Goal: Task Accomplishment & Management: Complete application form

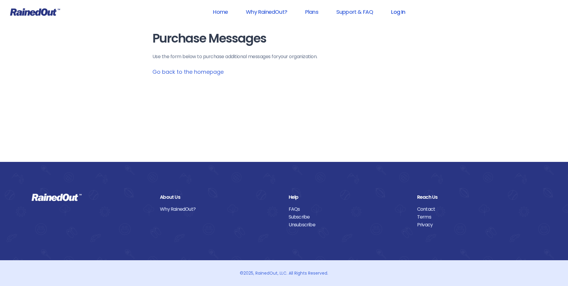
click at [394, 11] on link "Log In" at bounding box center [398, 11] width 30 height 13
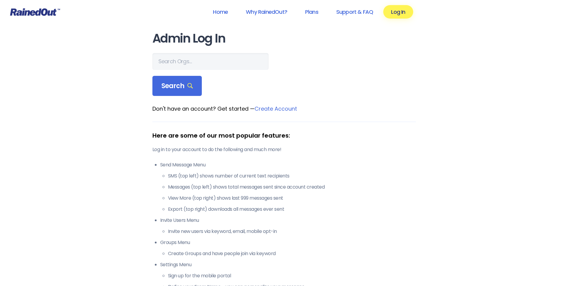
click at [174, 48] on main "Admin Log In Search Don't have an account? Get started — Create Account Here ar…" at bounding box center [283, 174] width 263 height 285
drag, startPoint x: 174, startPoint y: 48, endPoint x: 179, endPoint y: 56, distance: 9.9
click at [179, 56] on input "text" at bounding box center [210, 61] width 116 height 17
click at [200, 63] on input "city o f" at bounding box center [210, 61] width 116 height 17
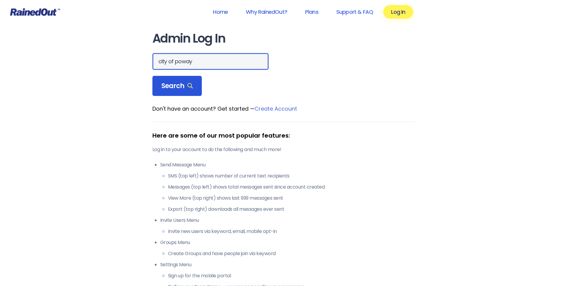
type input "city of poway"
click at [162, 88] on span "Search" at bounding box center [177, 86] width 32 height 8
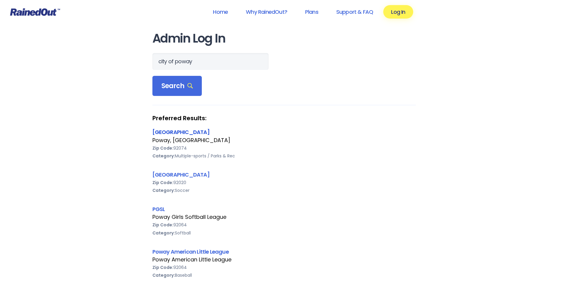
click at [169, 134] on link "[GEOGRAPHIC_DATA]" at bounding box center [180, 131] width 57 height 7
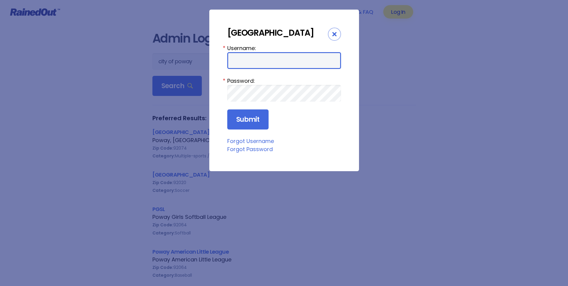
click at [275, 58] on input "Username:" at bounding box center [284, 60] width 114 height 17
drag, startPoint x: 261, startPoint y: 57, endPoint x: 224, endPoint y: 62, distance: 37.7
click at [224, 62] on div "City of Poway Username: commpark * Password: * Submit Forgot Username Forgot Pa…" at bounding box center [284, 90] width 150 height 161
type input "cpark"
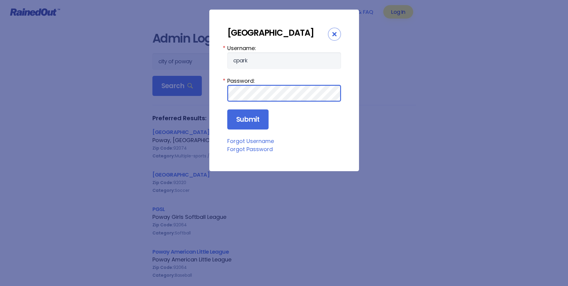
click at [227, 109] on input "Submit" at bounding box center [247, 119] width 41 height 20
